Goal: Participate in discussion: Engage in conversation with other users on a specific topic

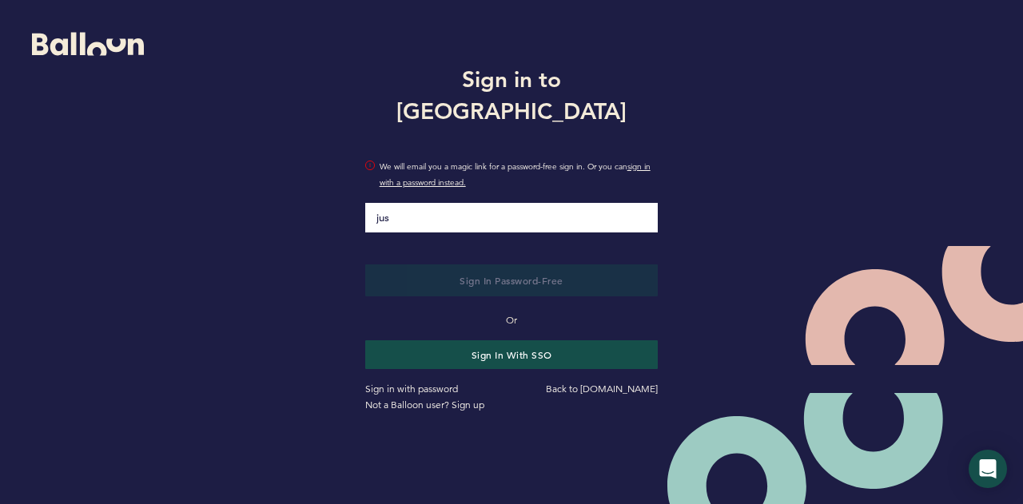
type input "[PERSON_NAME][EMAIL_ADDRESS][PERSON_NAME][DOMAIN_NAME]"
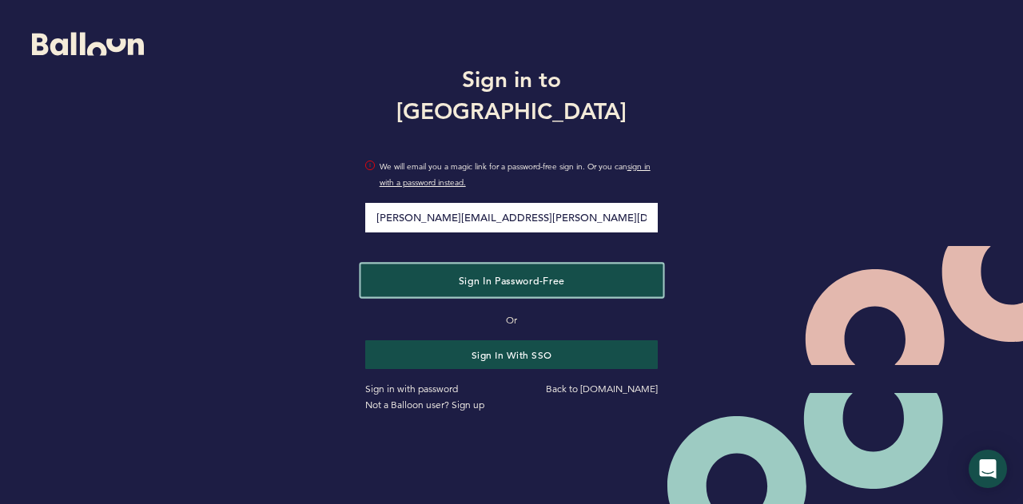
click at [487, 274] on span "Sign in Password-Free" at bounding box center [511, 280] width 106 height 13
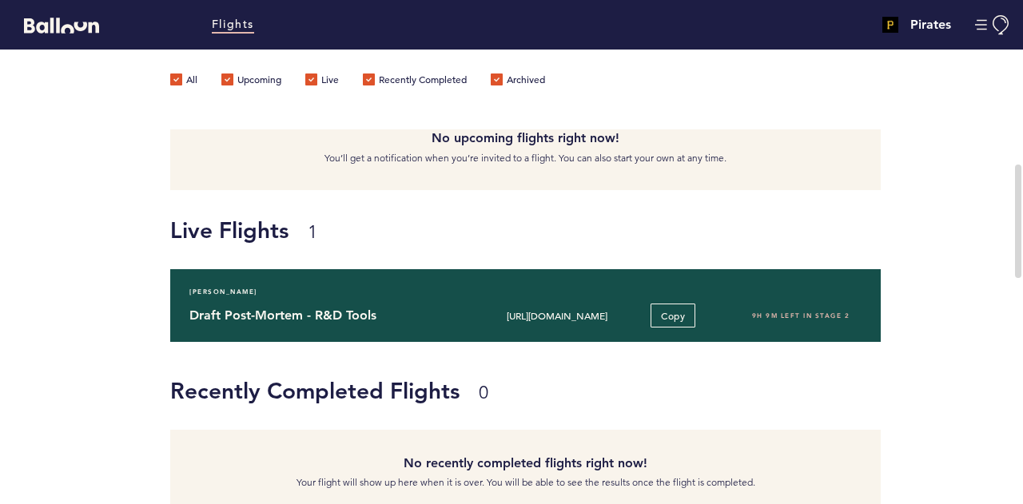
scroll to position [101, 0]
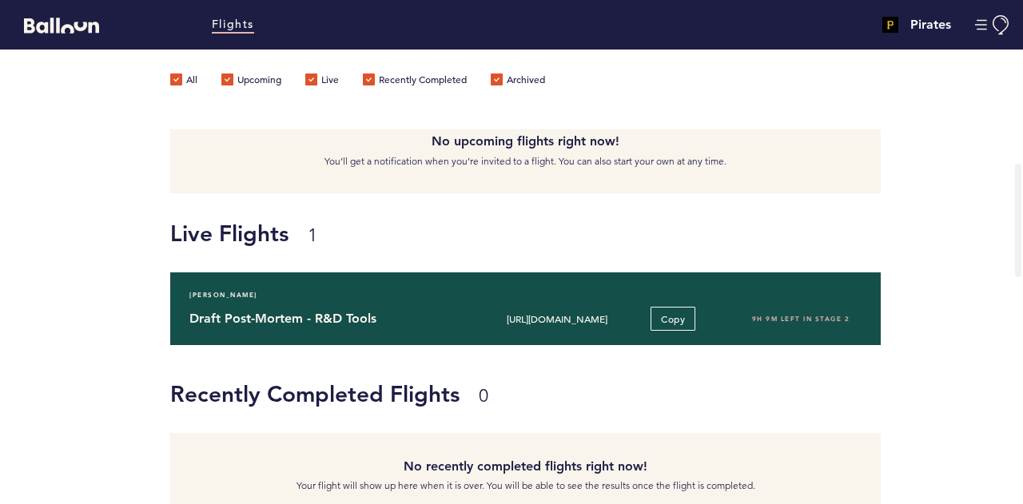
click at [235, 319] on h4 "Draft Post-Mortem - R&D Tools" at bounding box center [322, 318] width 266 height 19
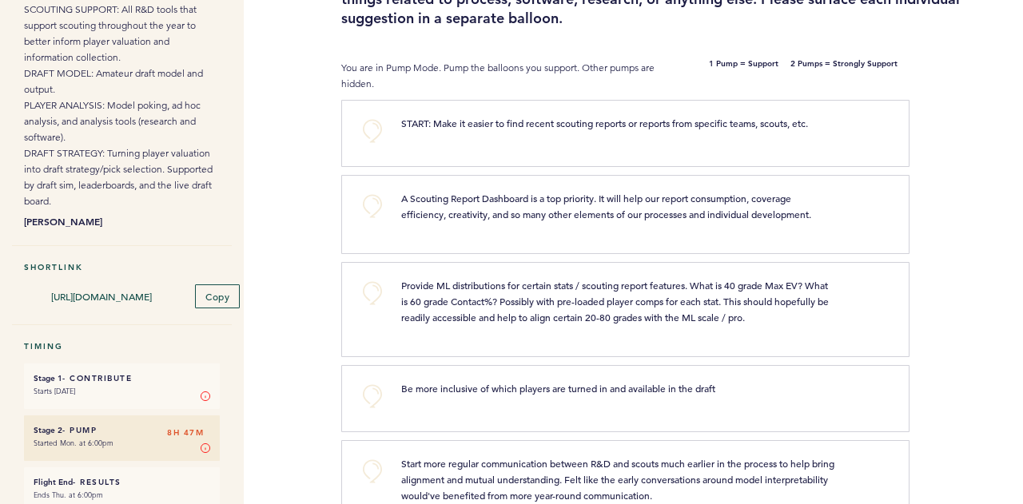
scroll to position [190, 0]
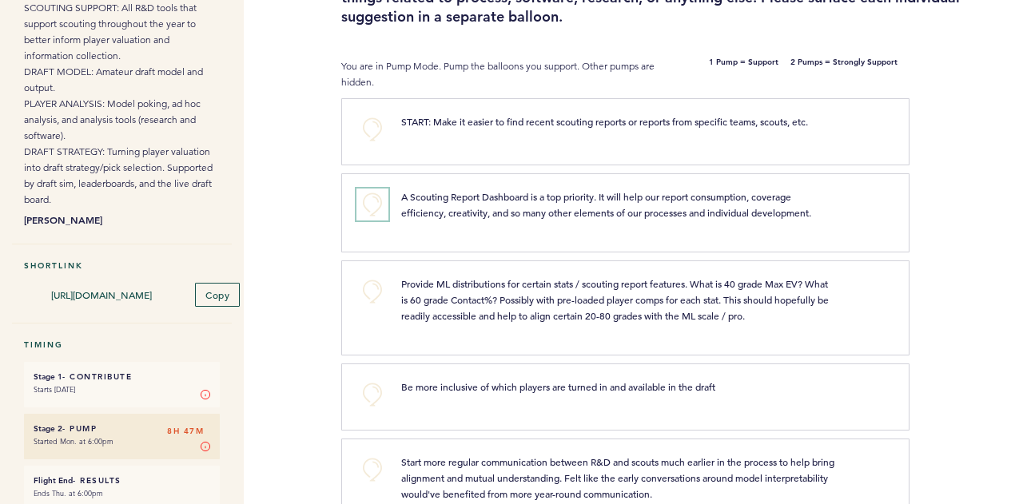
click at [371, 201] on button "+0" at bounding box center [373, 205] width 32 height 32
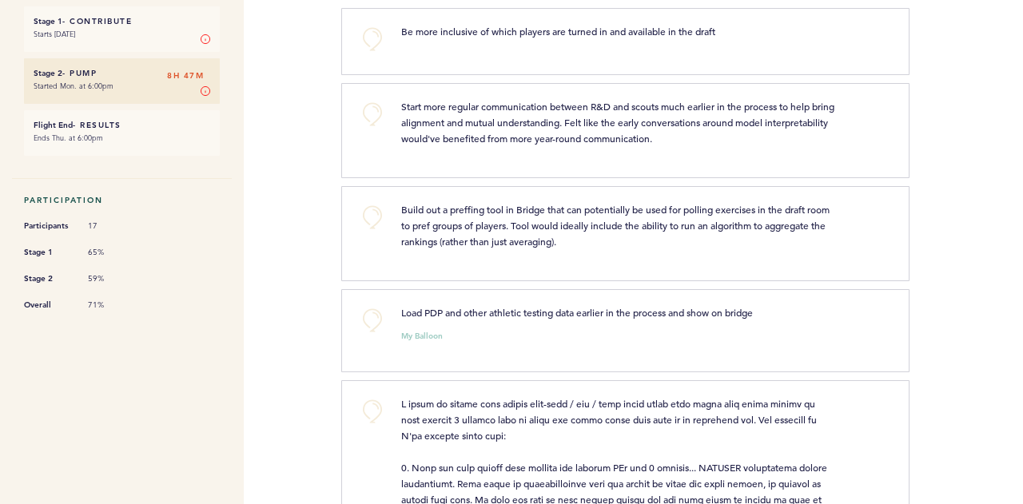
scroll to position [547, 0]
click at [377, 120] on button "+0" at bounding box center [373, 114] width 32 height 32
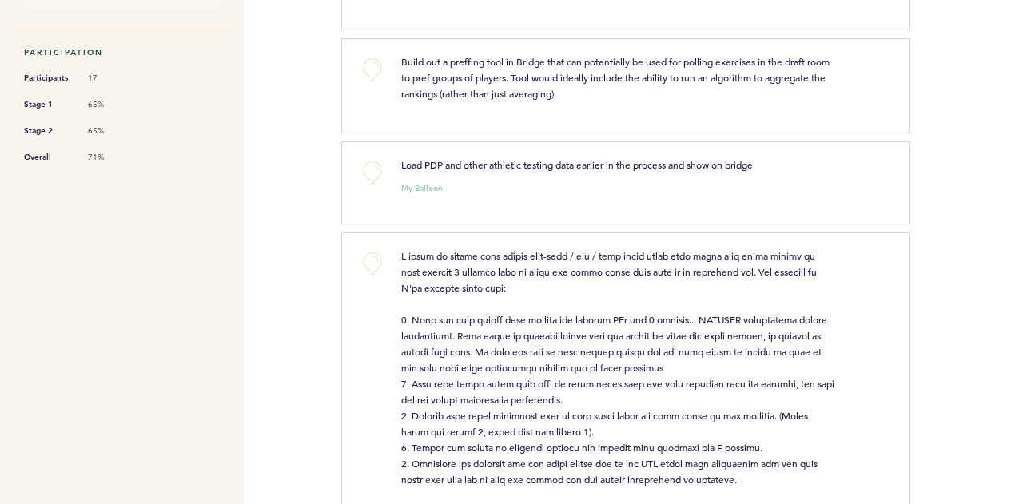
scroll to position [695, 0]
click at [441, 189] on div "Load PDP and other athletic testing data earlier in the process and show on bri…" at bounding box center [638, 180] width 499 height 48
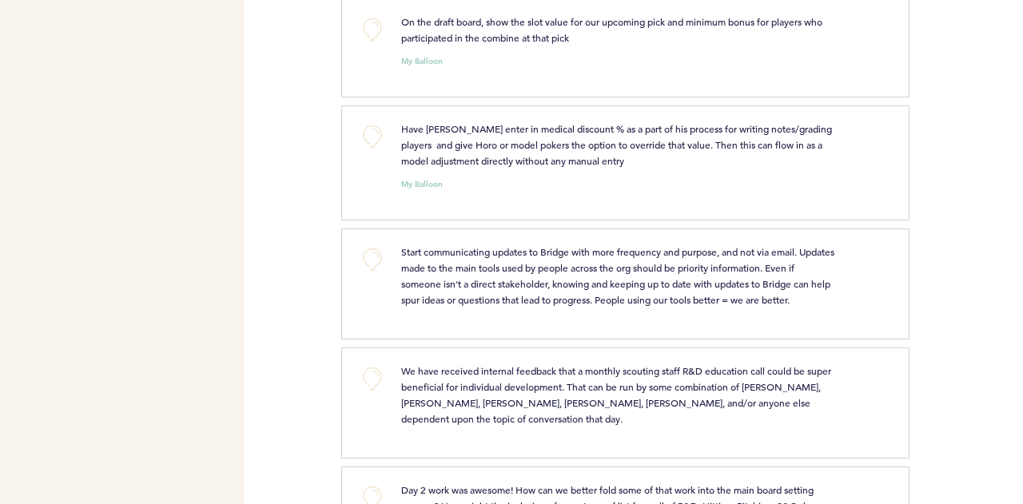
scroll to position [1545, 0]
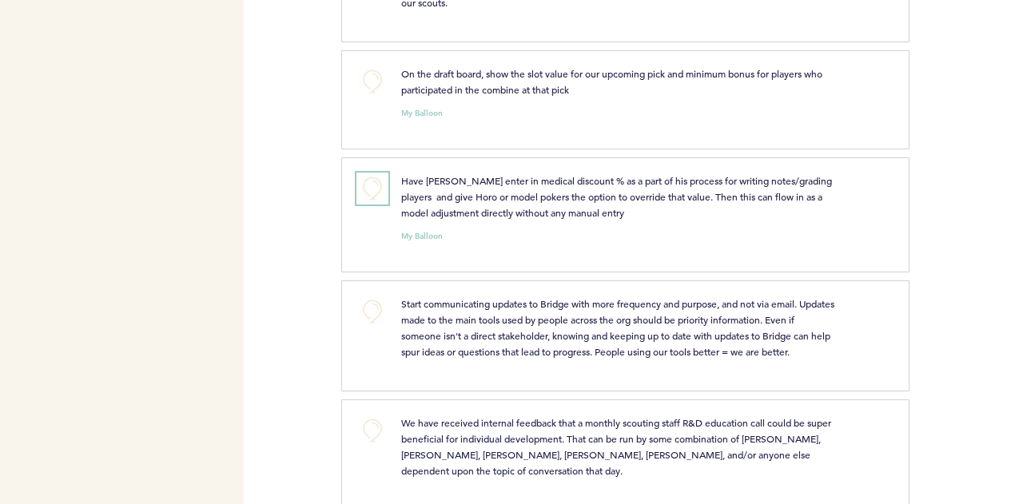
click at [376, 173] on button "+0" at bounding box center [373, 189] width 32 height 32
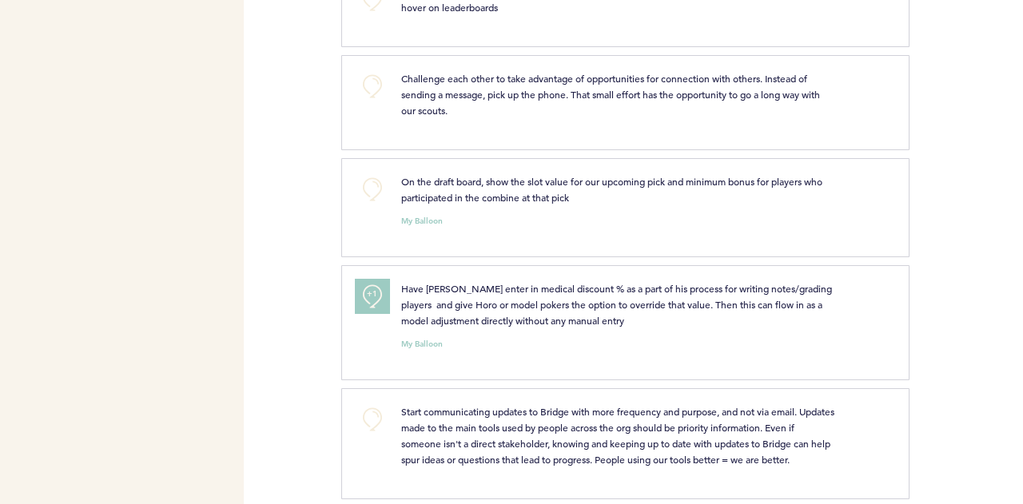
scroll to position [1362, 0]
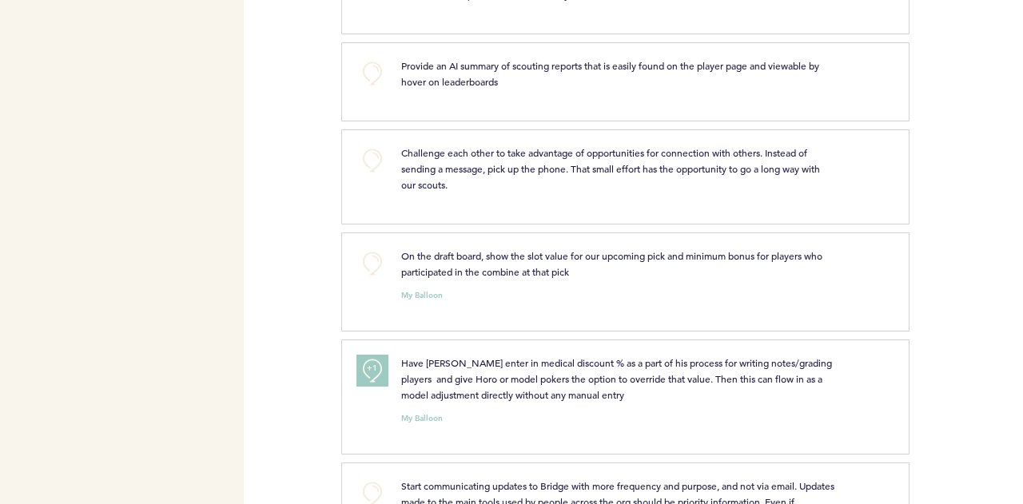
click at [522, 150] on span "Challenge each other to take advantage of opportunities for connection with oth…" at bounding box center [611, 168] width 421 height 45
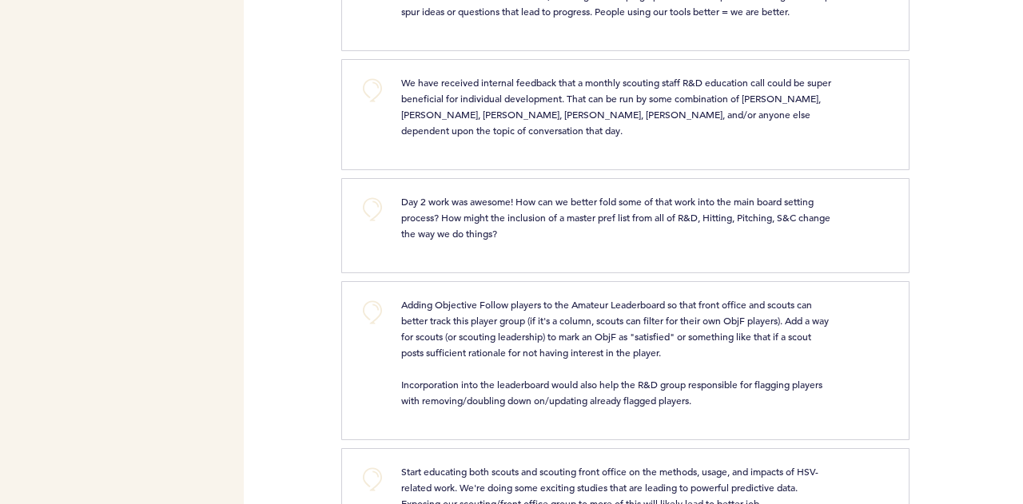
scroll to position [1886, 0]
click at [377, 82] on button "+0" at bounding box center [373, 90] width 32 height 32
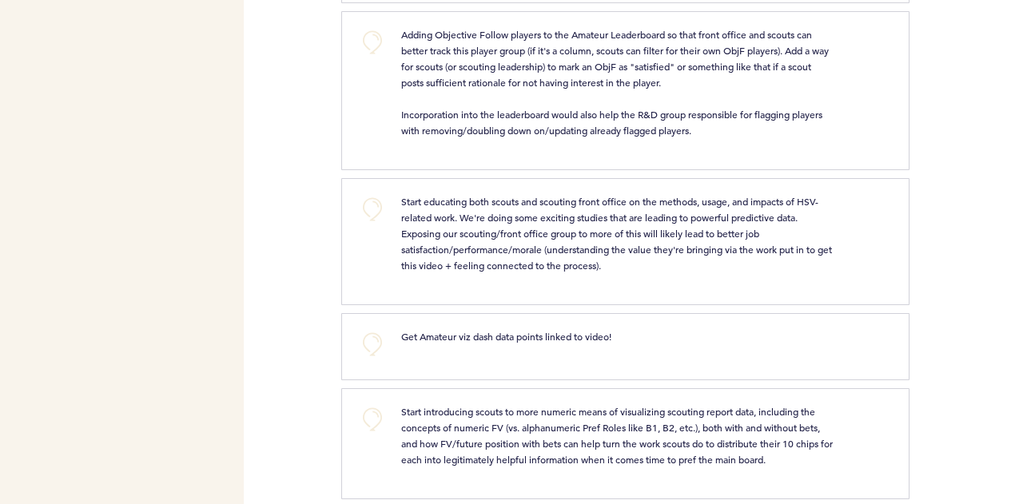
scroll to position [2120, 0]
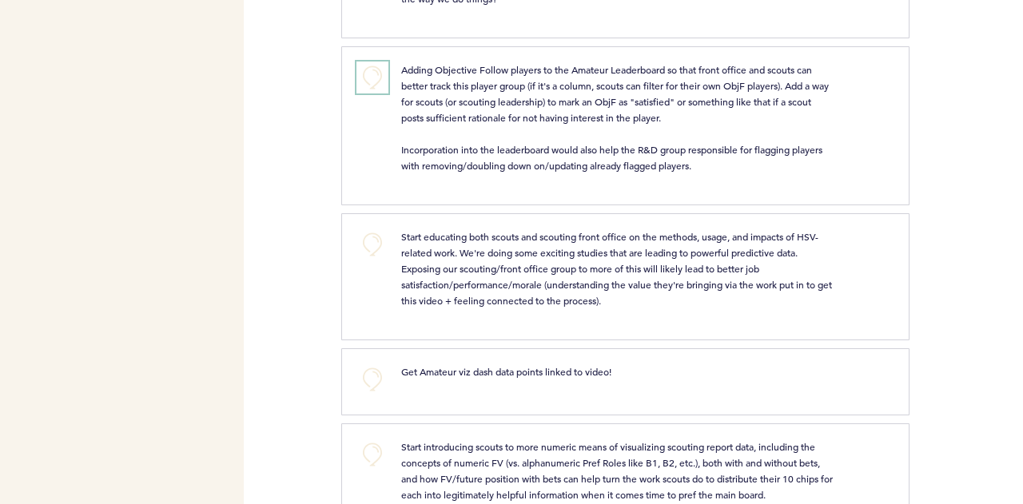
click at [378, 70] on button "+0" at bounding box center [373, 78] width 32 height 32
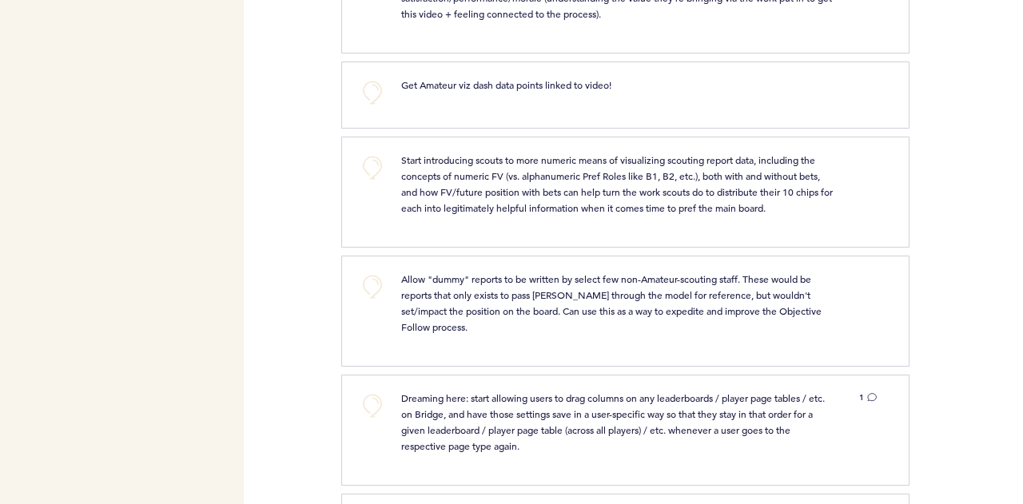
scroll to position [2406, 0]
click at [366, 89] on button "+0" at bounding box center [373, 94] width 32 height 32
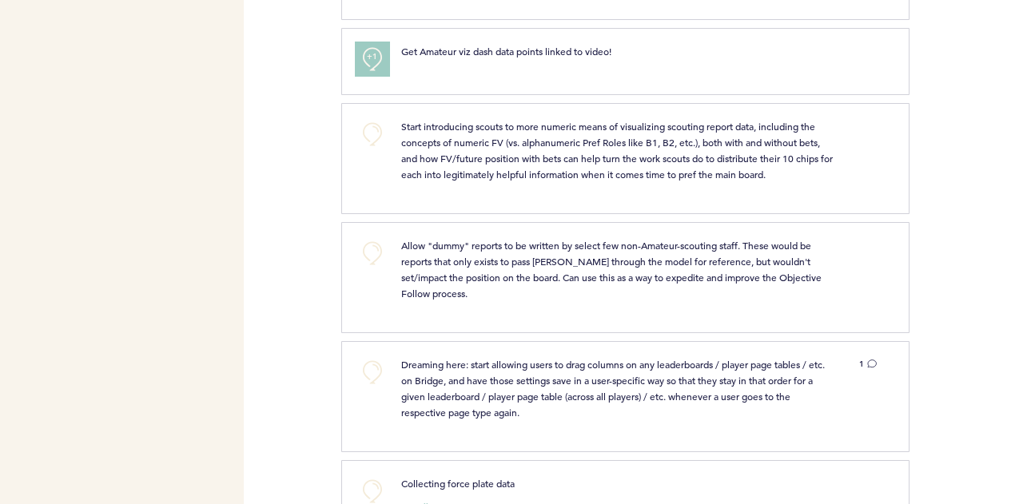
scroll to position [2442, 0]
click at [375, 241] on button "+0" at bounding box center [373, 253] width 32 height 32
click at [375, 242] on span "+1" at bounding box center [372, 250] width 11 height 16
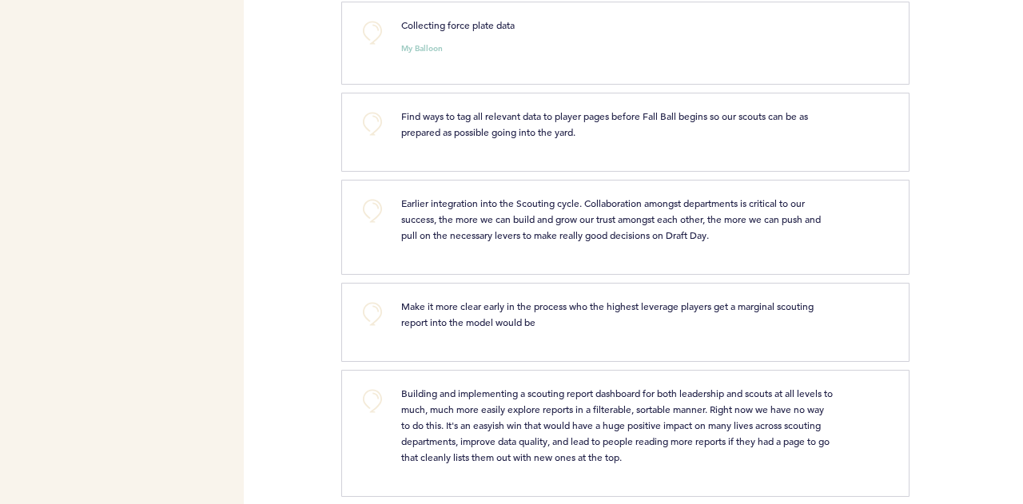
scroll to position [2901, 0]
click at [379, 200] on button "+0" at bounding box center [373, 209] width 32 height 32
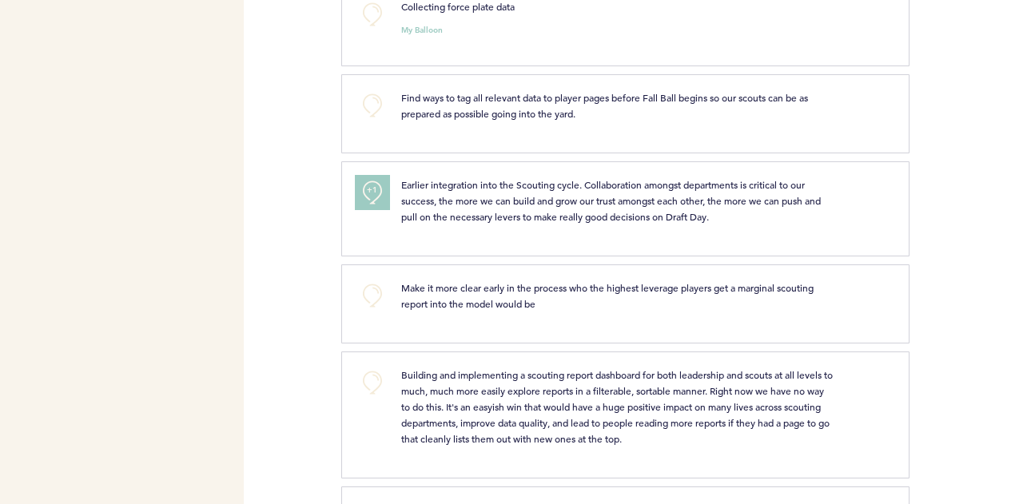
scroll to position [2917, 0]
click at [370, 90] on button "+0" at bounding box center [373, 106] width 32 height 32
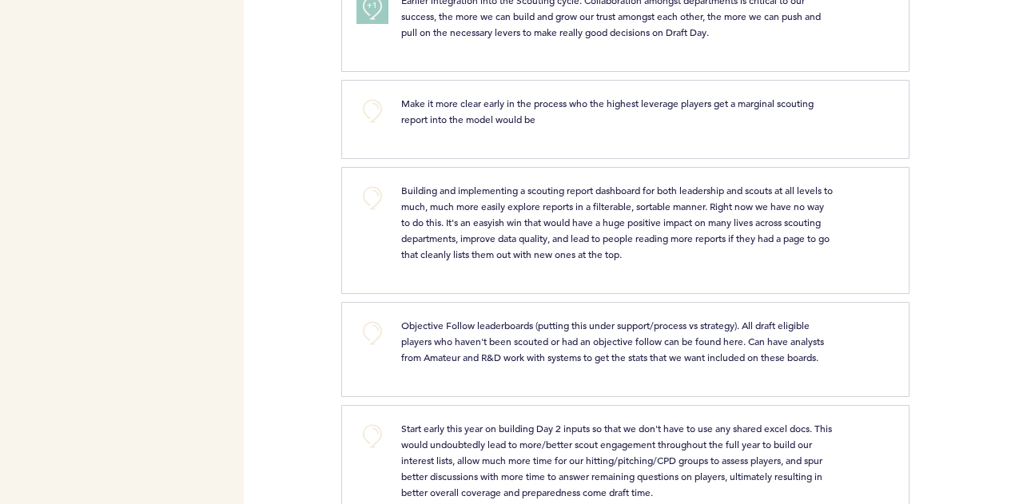
scroll to position [3138, 0]
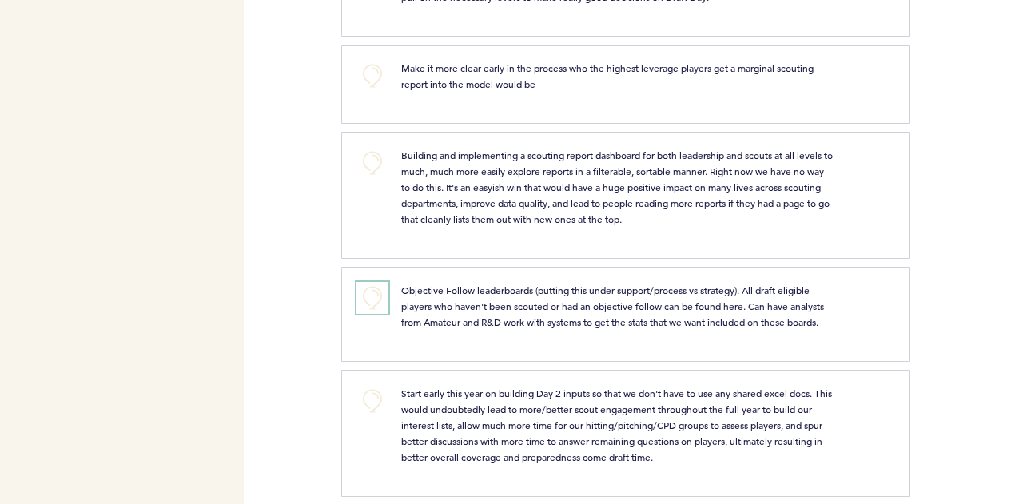
click at [385, 282] on button "+0" at bounding box center [373, 298] width 32 height 32
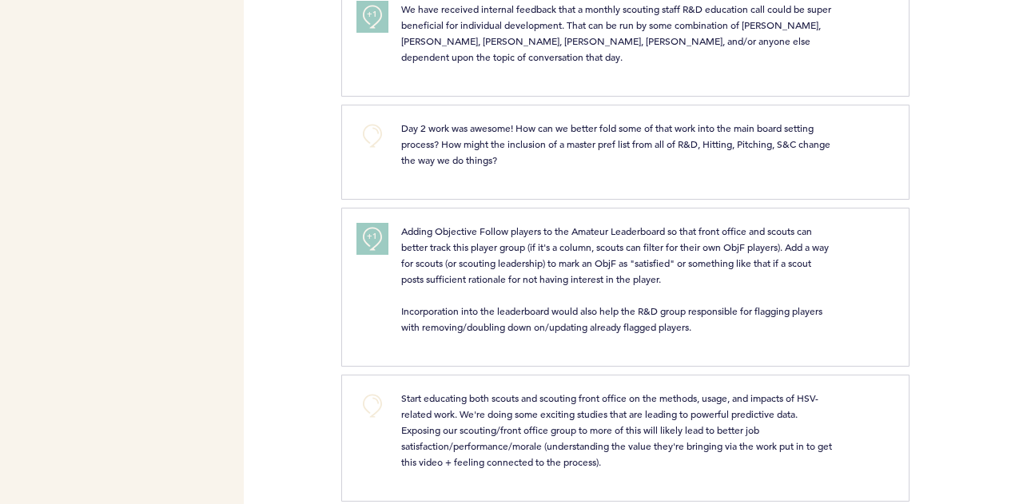
scroll to position [1956, 0]
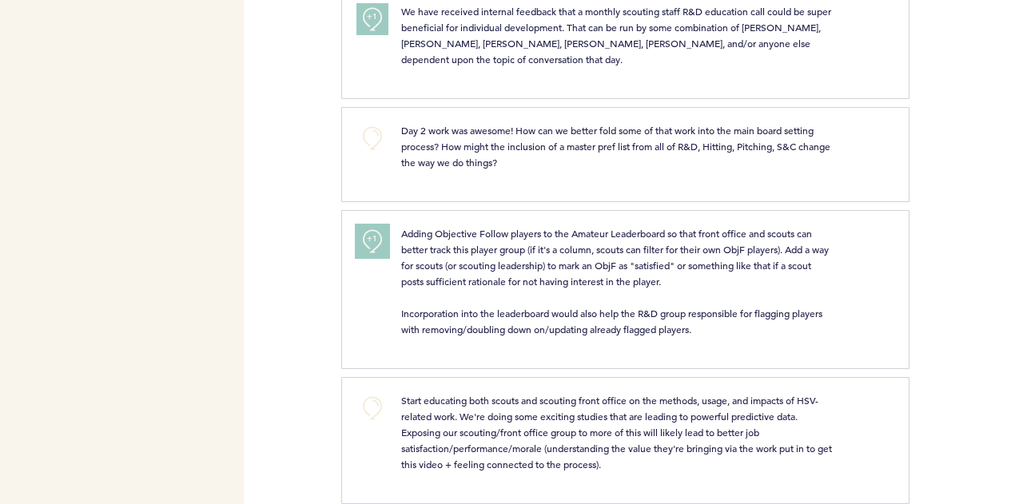
click at [365, 242] on button "+1" at bounding box center [373, 241] width 32 height 32
click at [365, 245] on button "+2" at bounding box center [373, 241] width 32 height 32
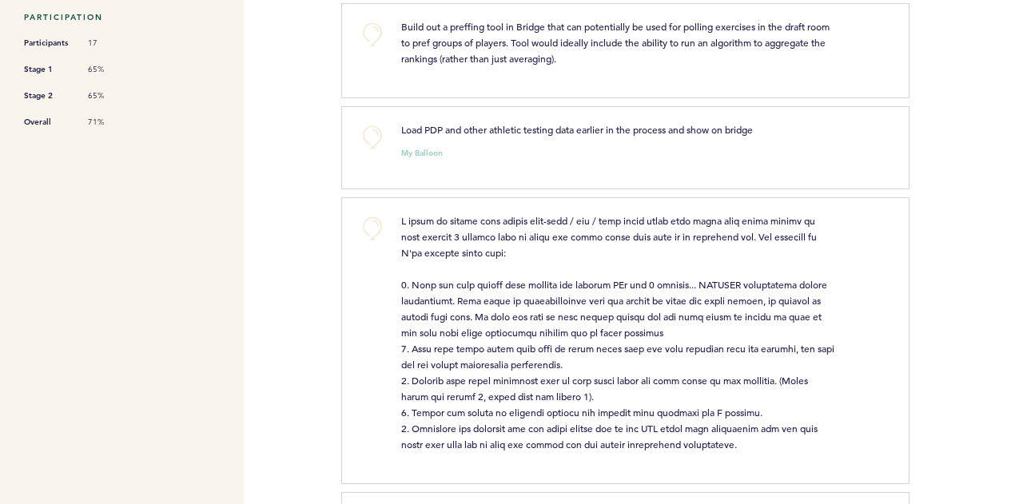
scroll to position [0, 0]
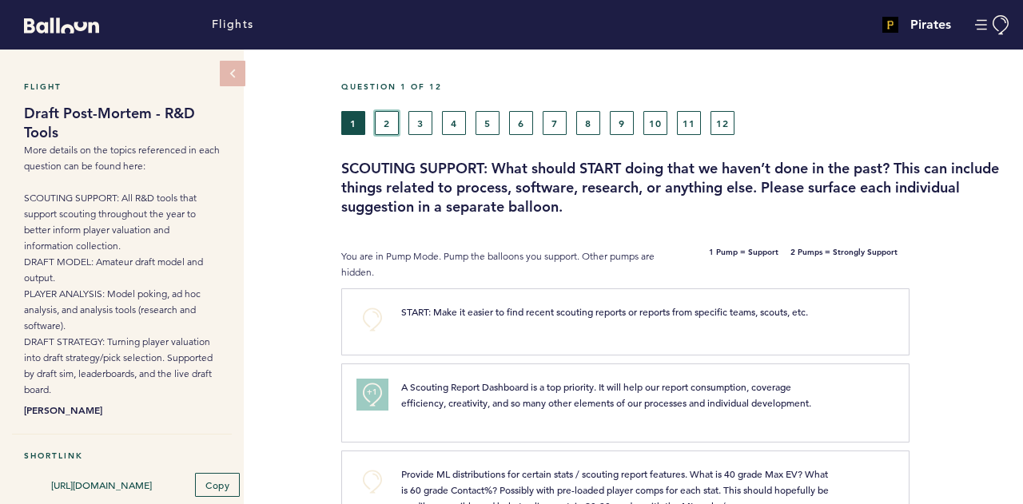
click at [389, 118] on button "2" at bounding box center [387, 123] width 24 height 24
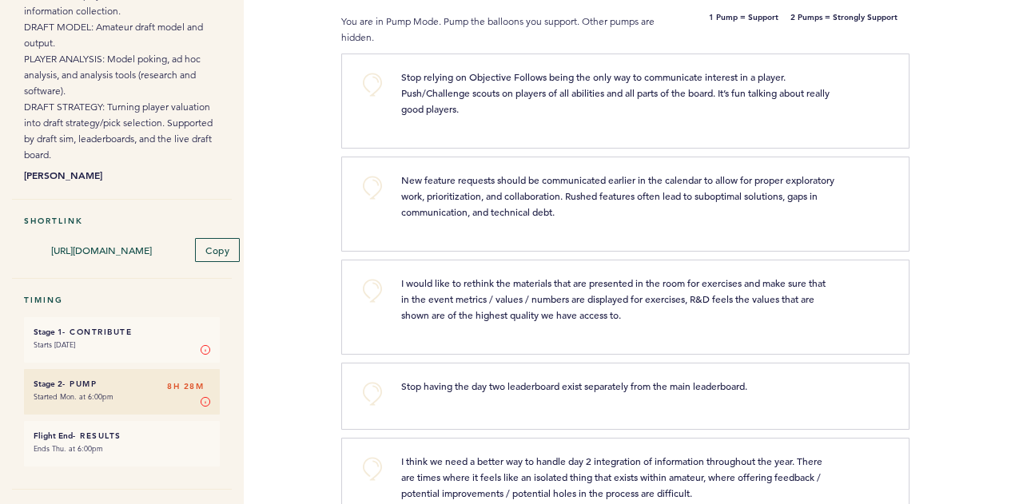
scroll to position [236, 0]
click at [365, 183] on button "+0" at bounding box center [373, 187] width 32 height 32
click at [368, 188] on button "+0" at bounding box center [373, 187] width 32 height 32
click at [375, 181] on span "+2" at bounding box center [372, 185] width 11 height 16
click at [374, 182] on button "+0" at bounding box center [373, 187] width 32 height 32
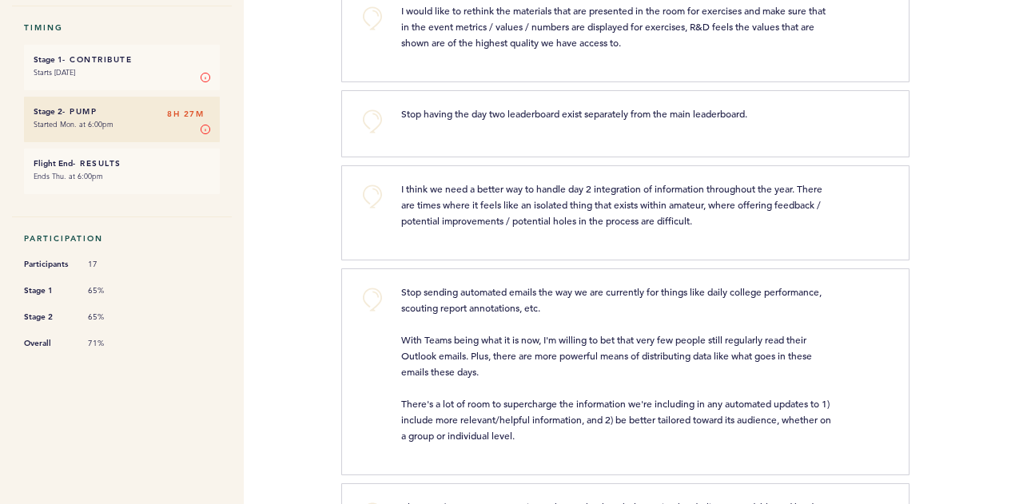
scroll to position [509, 0]
click at [373, 30] on button "+0" at bounding box center [373, 17] width 32 height 32
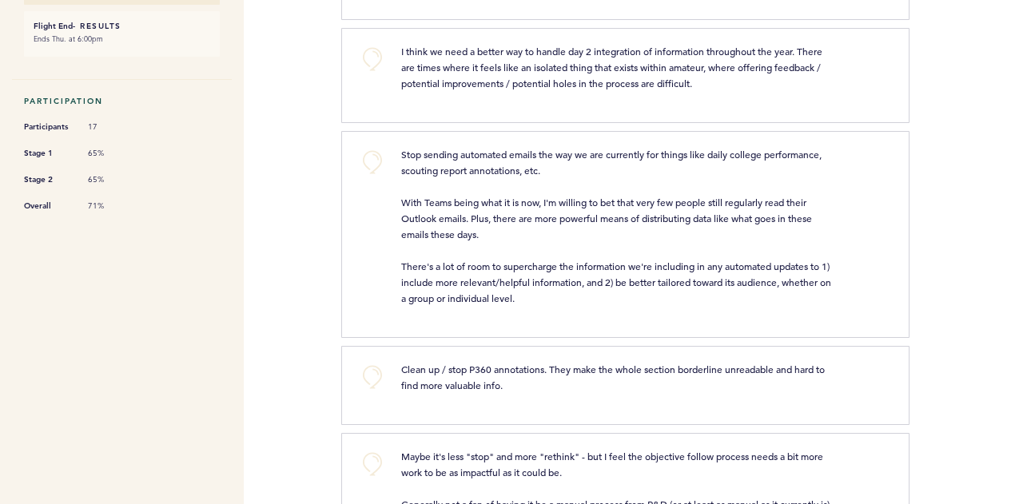
scroll to position [693, 0]
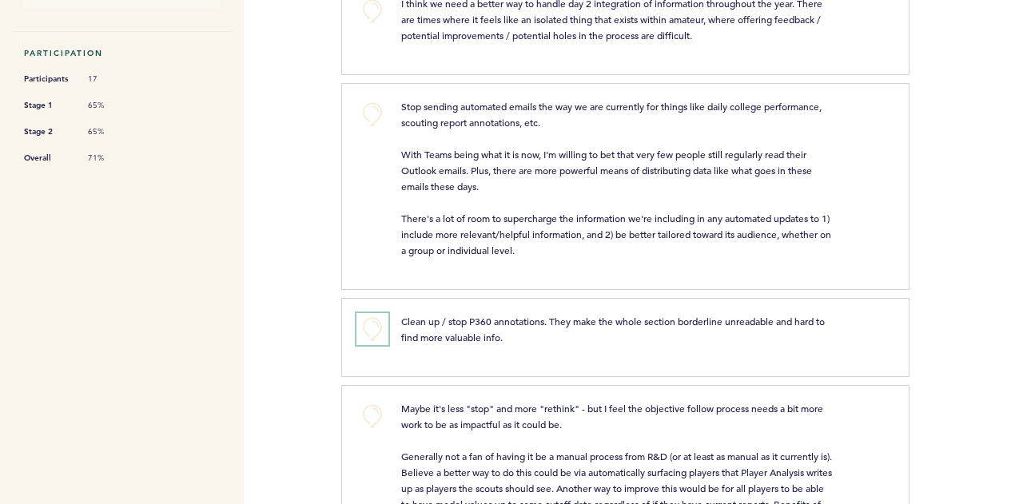
click at [381, 329] on button "+0" at bounding box center [373, 329] width 32 height 32
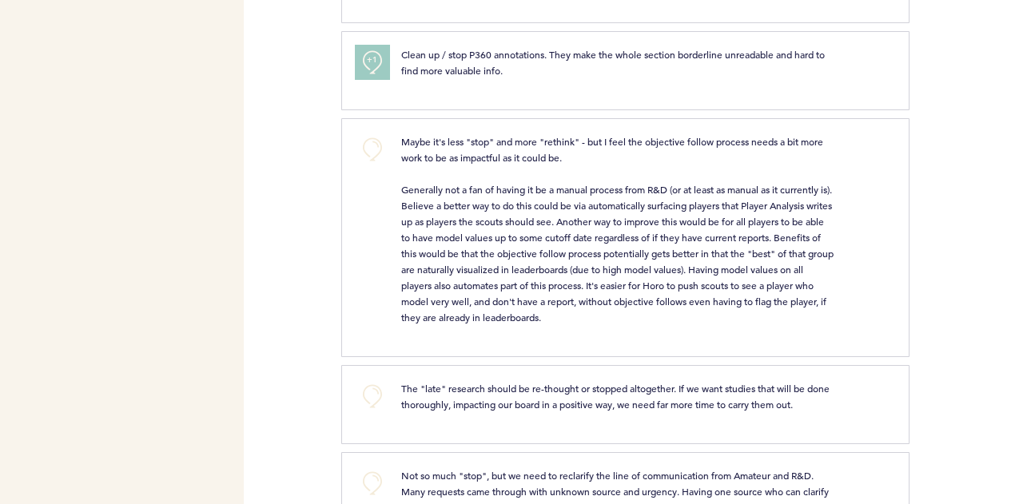
scroll to position [1020, 0]
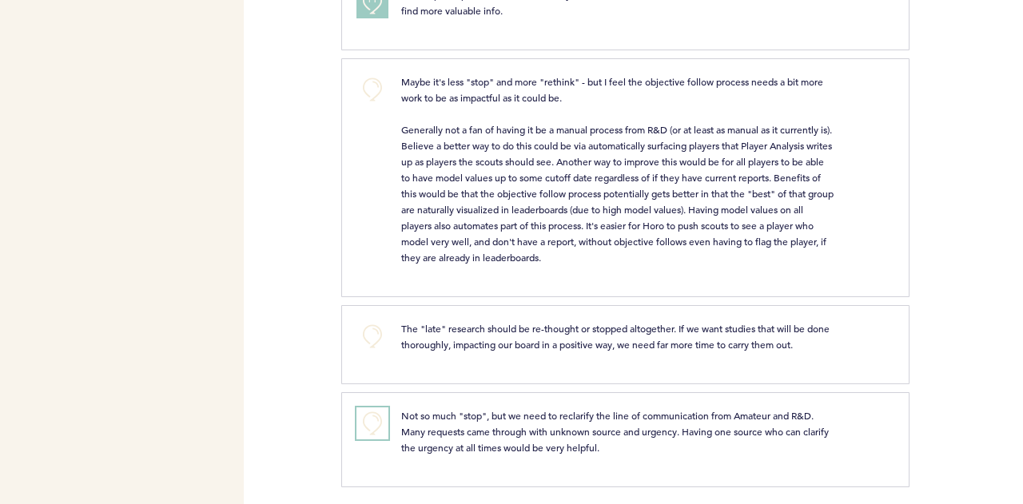
click at [374, 414] on button "+0" at bounding box center [373, 424] width 32 height 32
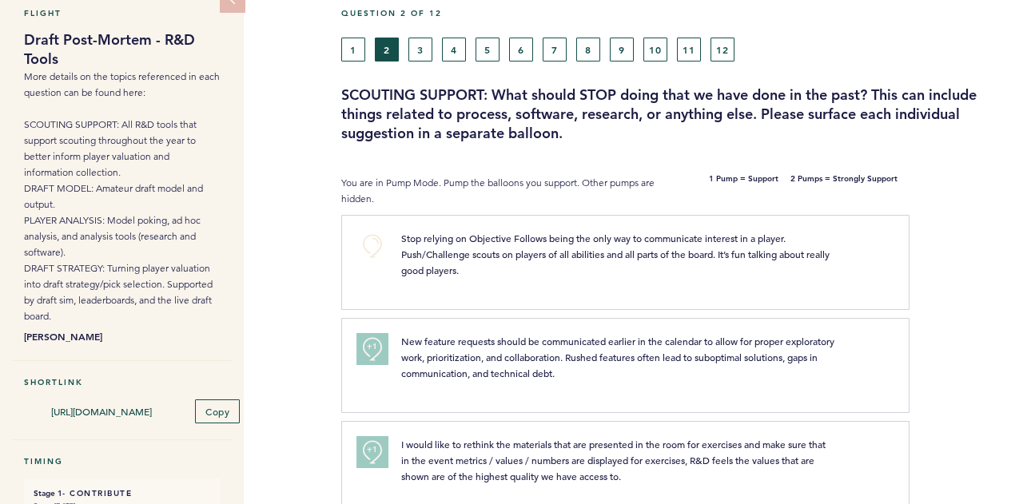
scroll to position [0, 0]
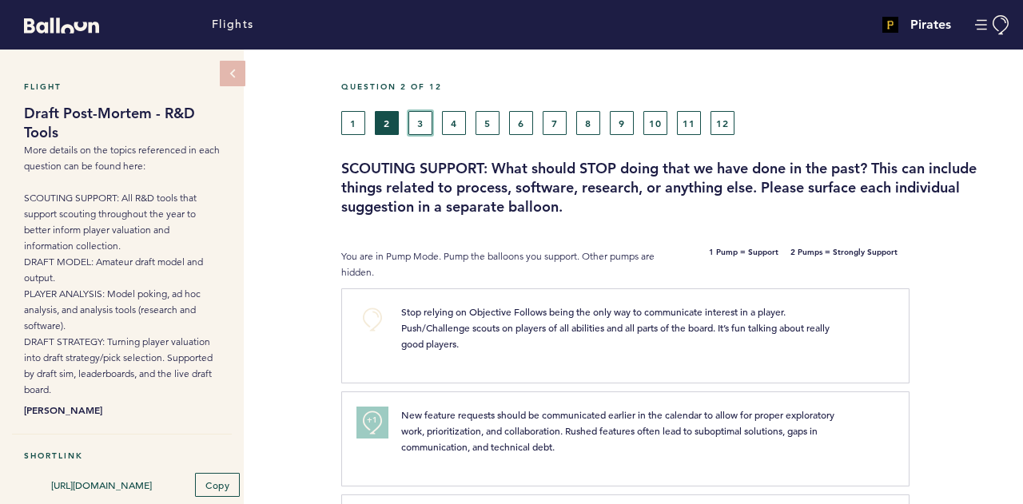
click at [417, 118] on button "3" at bounding box center [421, 123] width 24 height 24
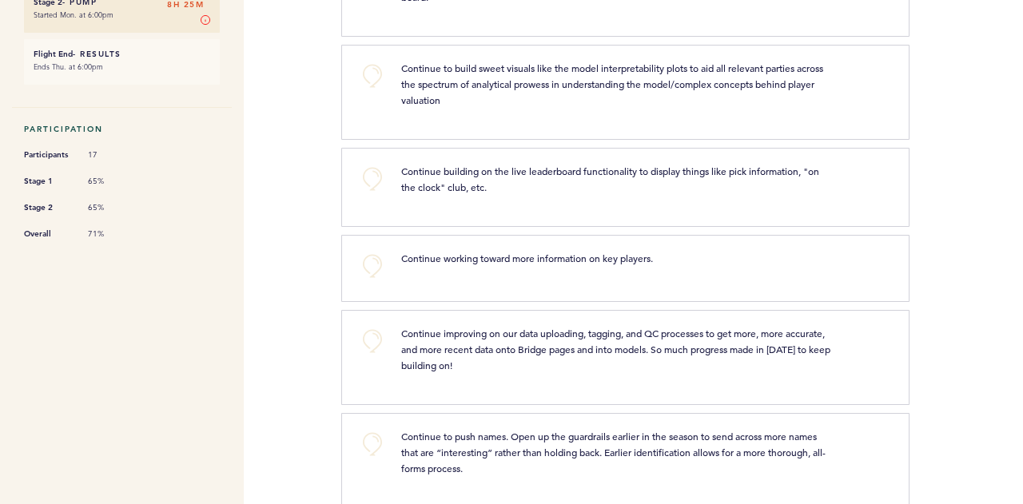
scroll to position [620, 0]
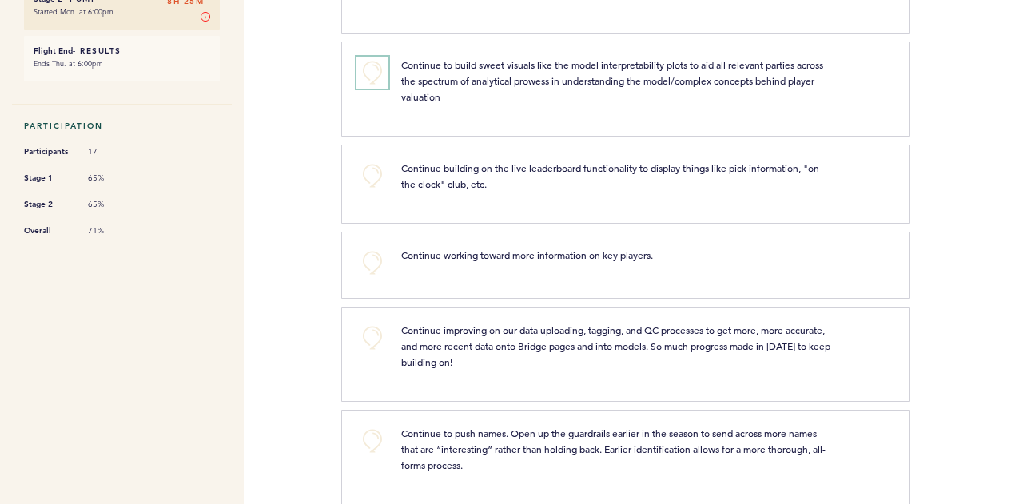
click at [369, 70] on button "+0" at bounding box center [373, 73] width 32 height 32
click at [370, 71] on span "+1" at bounding box center [372, 70] width 11 height 16
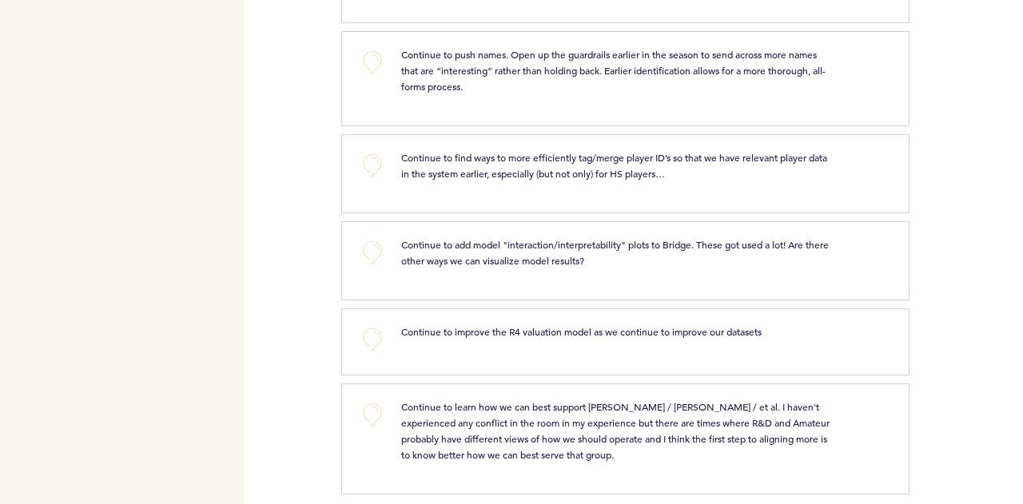
scroll to position [1006, 0]
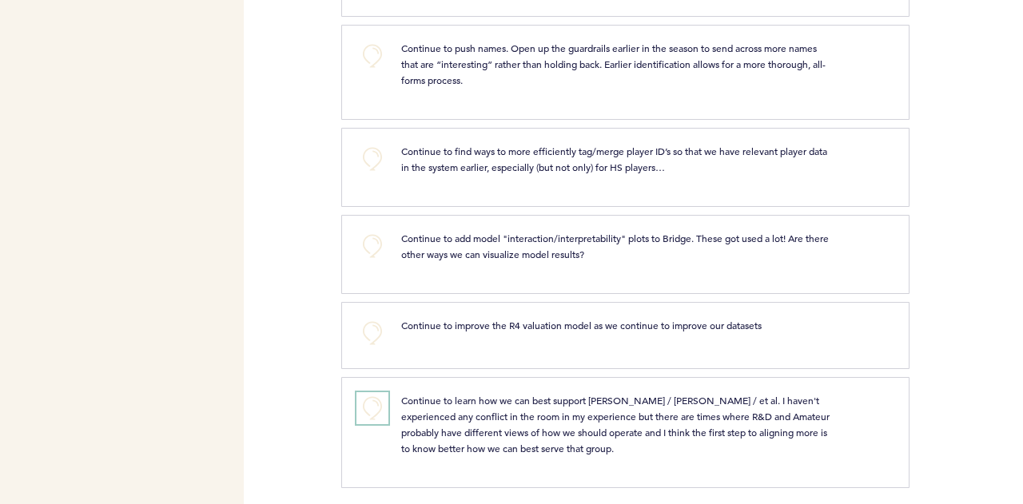
click at [364, 396] on button "+0" at bounding box center [373, 409] width 32 height 32
click at [362, 399] on button "+1" at bounding box center [373, 409] width 32 height 32
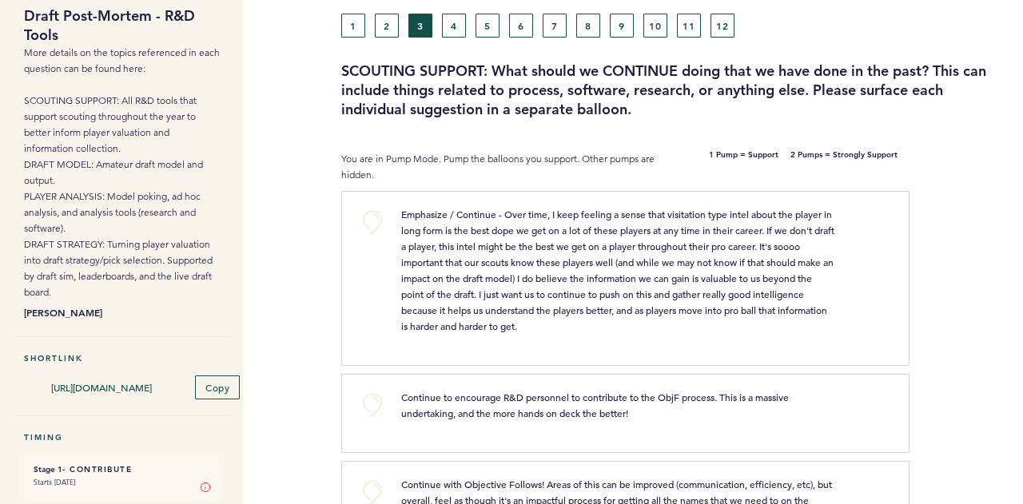
scroll to position [0, 0]
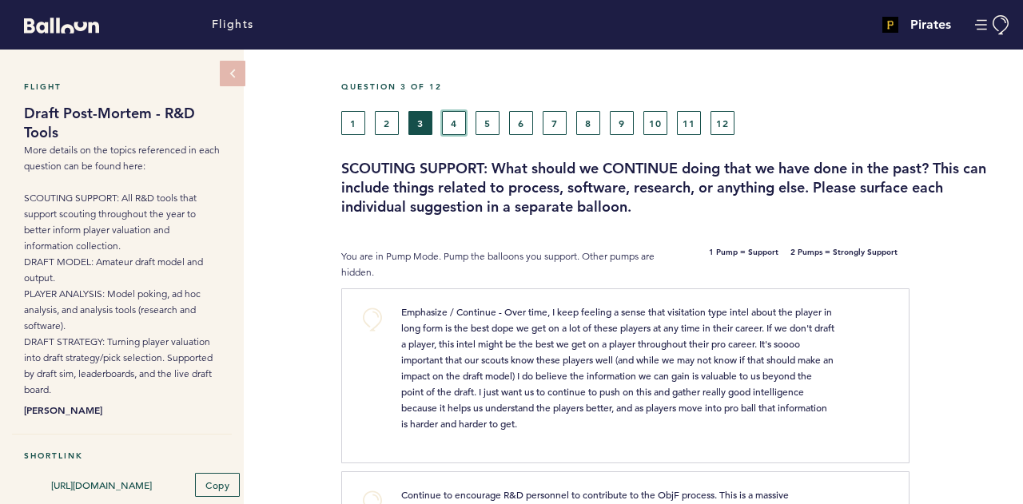
click at [460, 130] on button "4" at bounding box center [454, 123] width 24 height 24
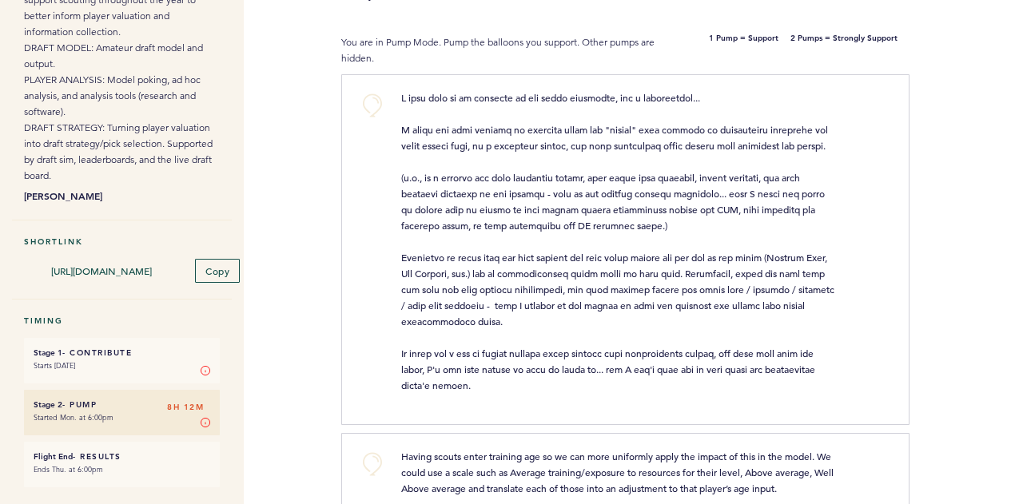
scroll to position [212, 0]
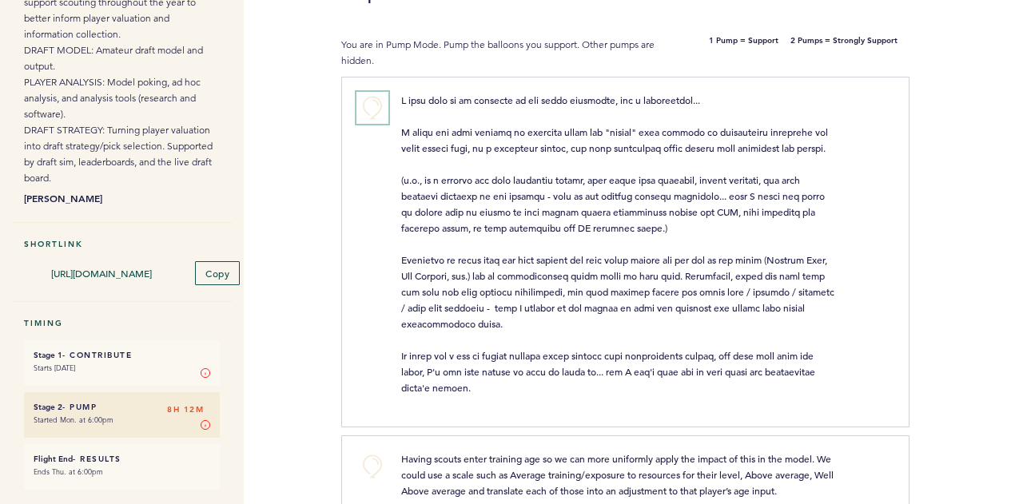
click at [369, 110] on button "+0" at bounding box center [373, 108] width 32 height 32
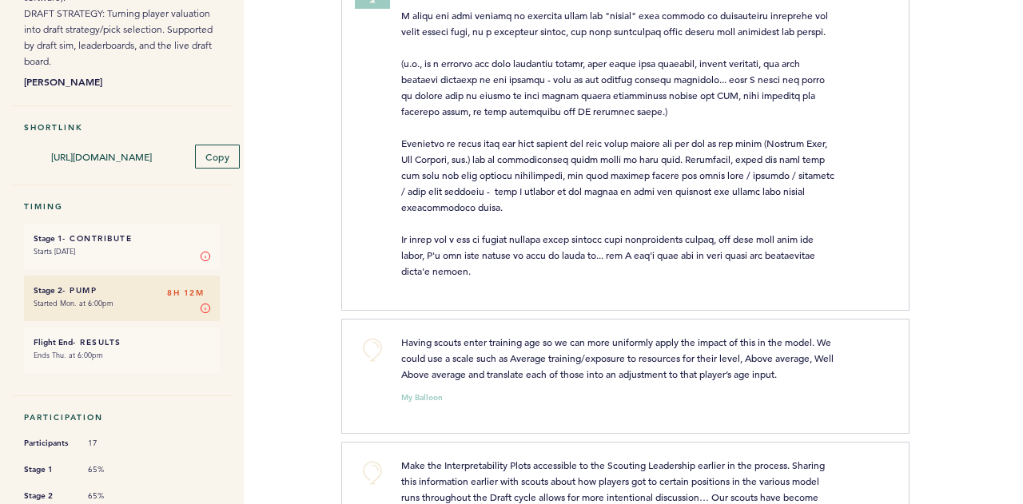
scroll to position [420, 0]
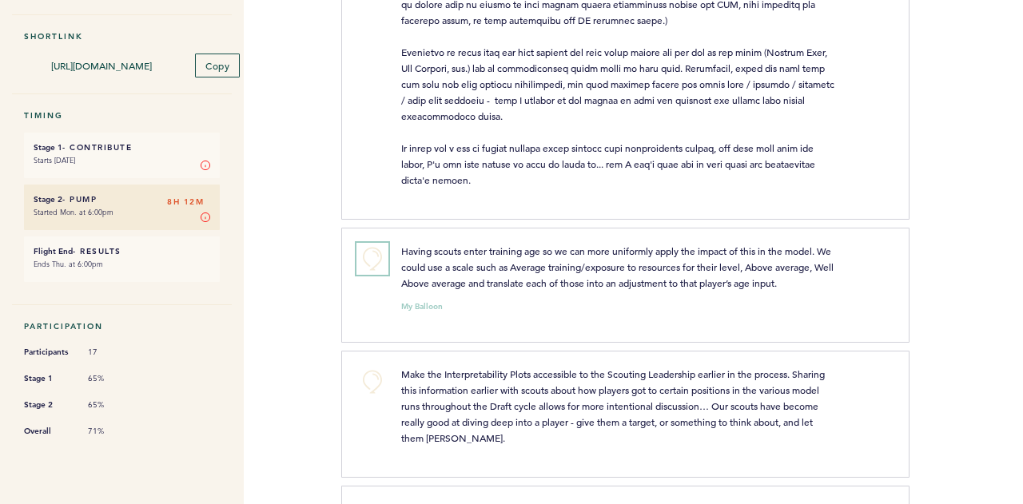
click at [379, 260] on button "+0" at bounding box center [373, 259] width 32 height 32
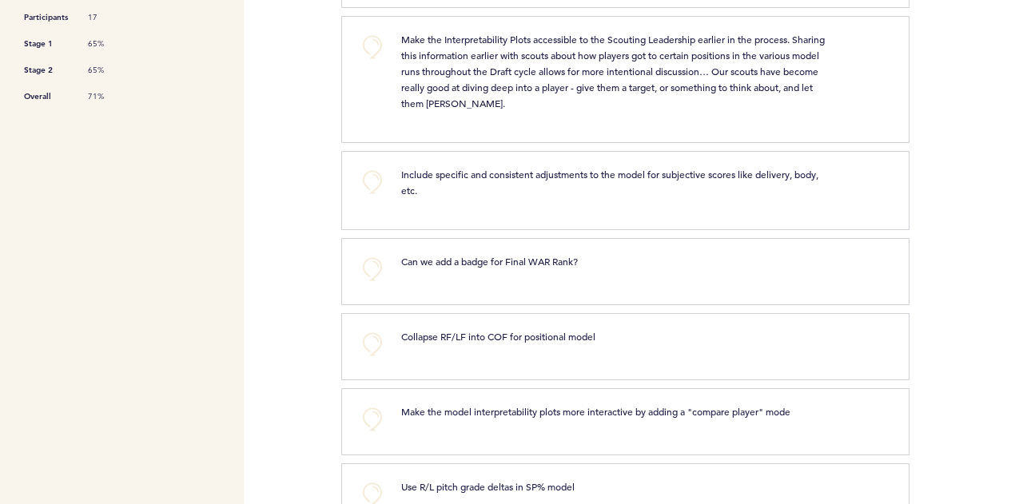
scroll to position [756, 0]
click at [377, 52] on button "+0" at bounding box center [373, 46] width 32 height 32
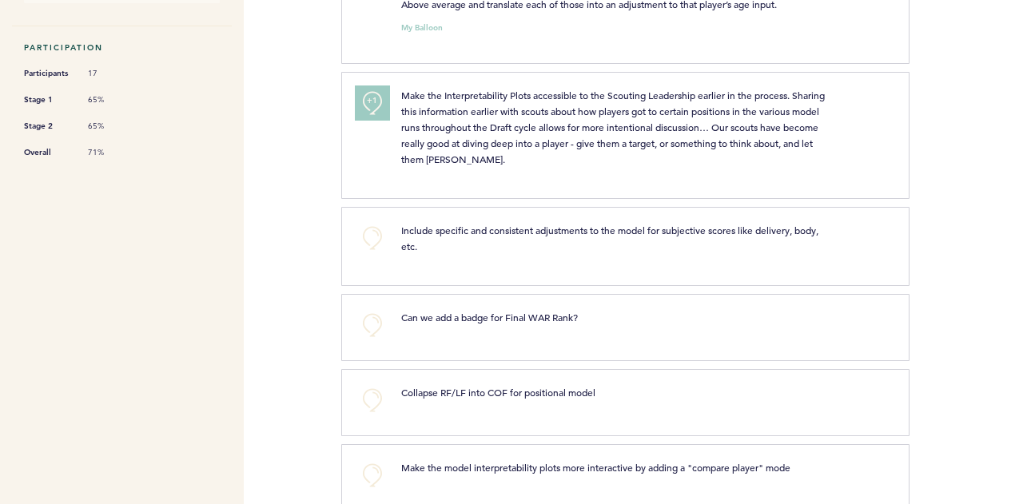
scroll to position [696, 0]
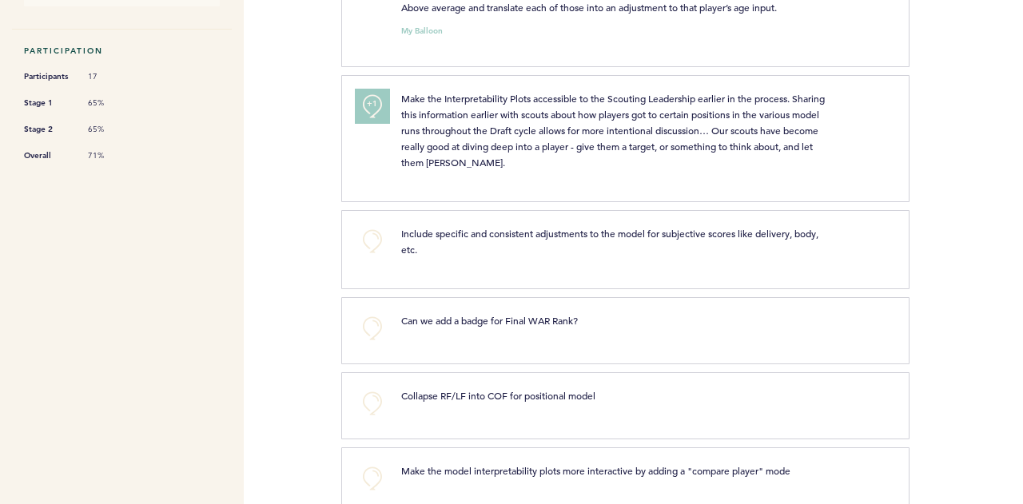
click at [381, 100] on button "+1" at bounding box center [373, 106] width 32 height 32
click at [381, 100] on button "+2" at bounding box center [373, 106] width 32 height 32
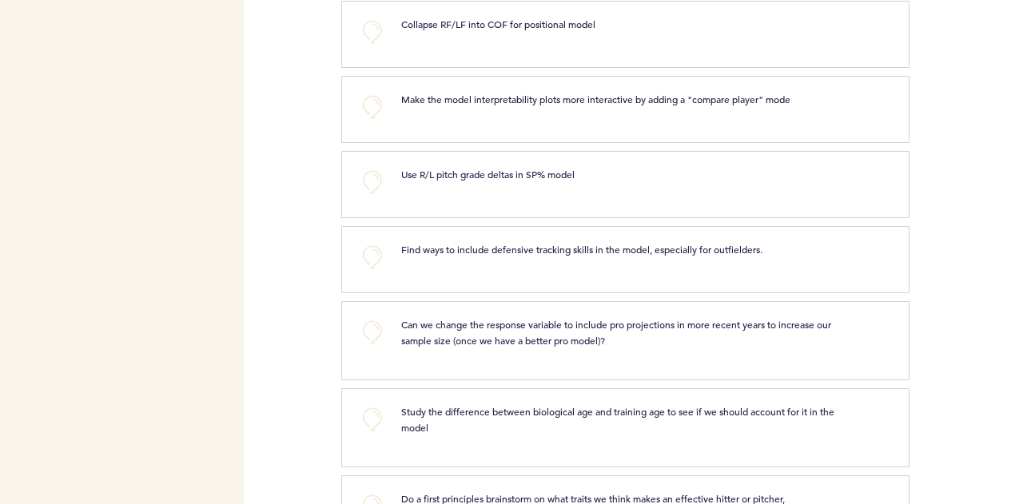
scroll to position [1069, 0]
